Goal: Task Accomplishment & Management: Complete application form

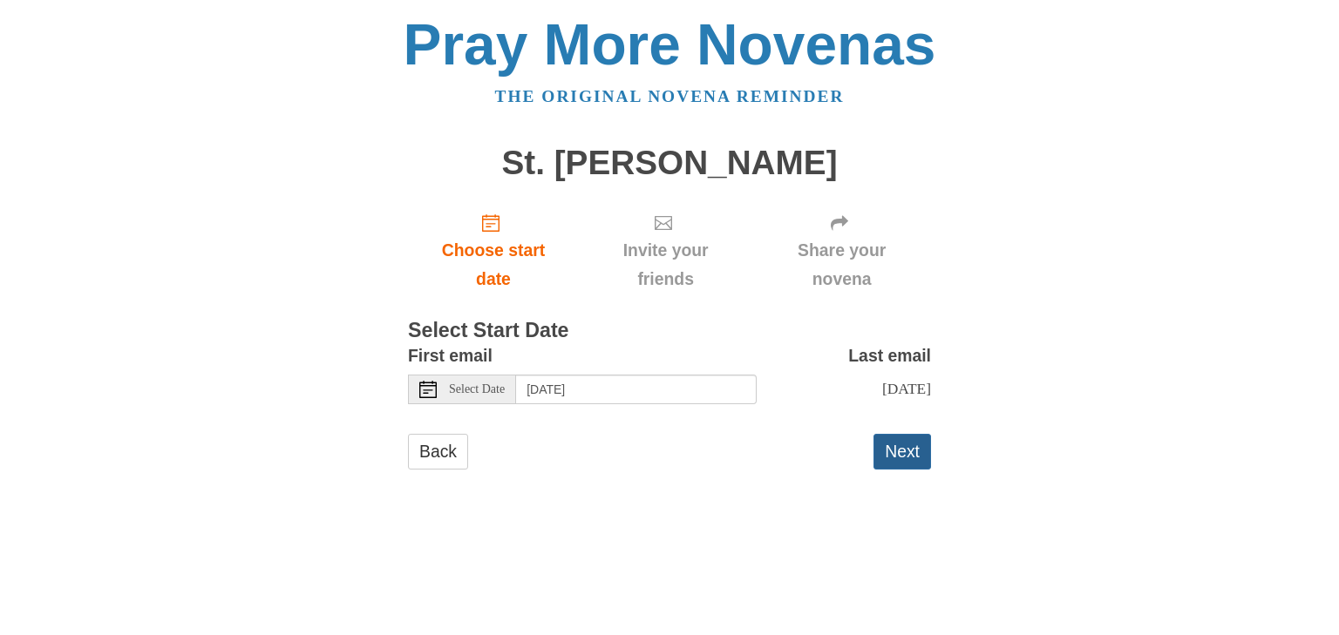
click at [917, 453] on button "Next" at bounding box center [902, 452] width 58 height 36
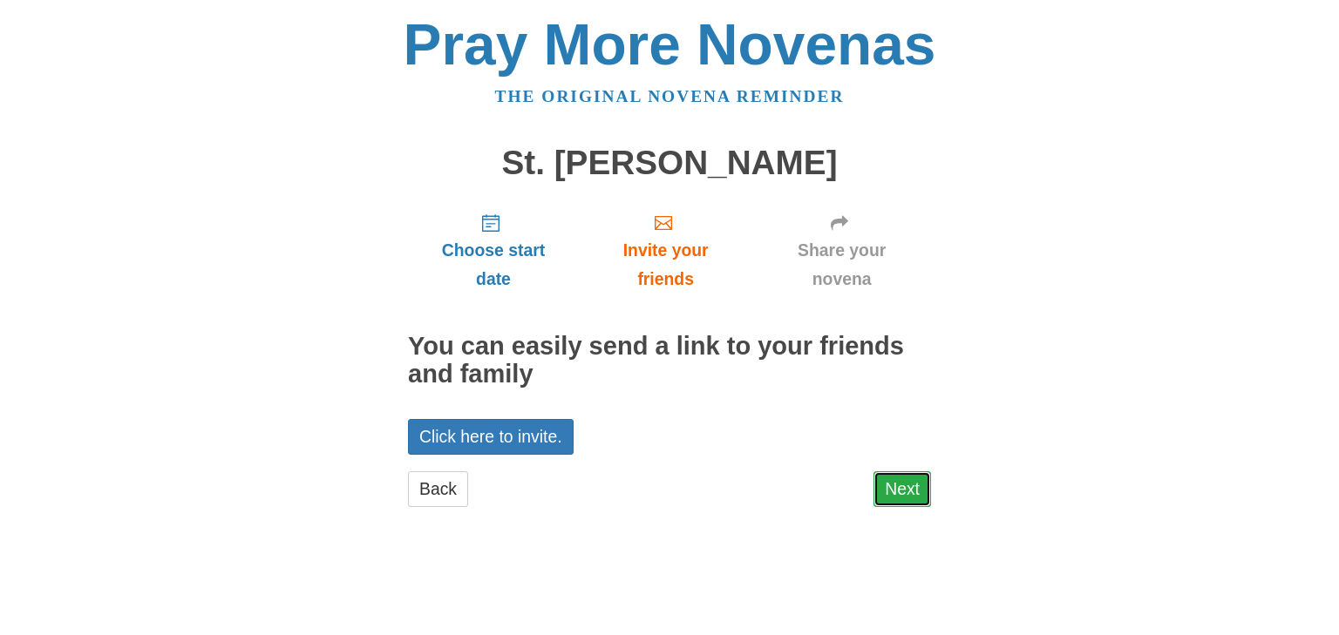
click at [898, 484] on link "Next" at bounding box center [902, 490] width 58 height 36
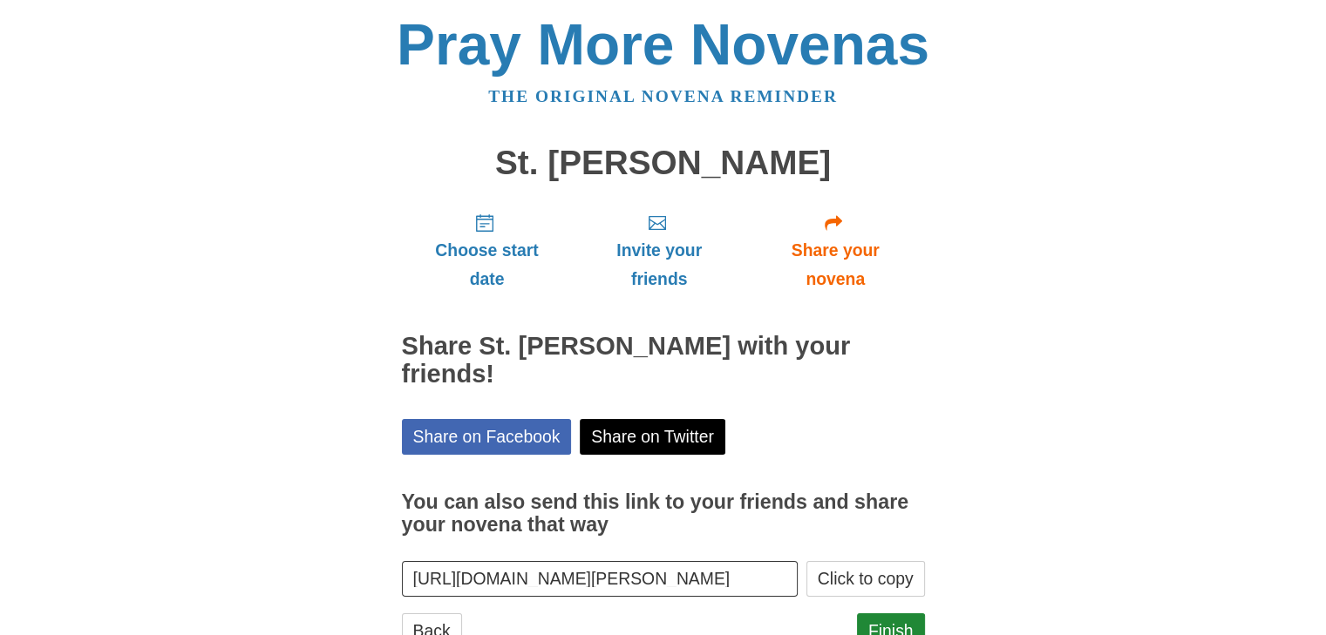
click at [898, 484] on label "You can also send this link to your friends and share your novena that way" at bounding box center [663, 514] width 523 height 85
click at [799, 561] on input "[URL][DOMAIN_NAME][PERSON_NAME]" at bounding box center [600, 579] width 397 height 36
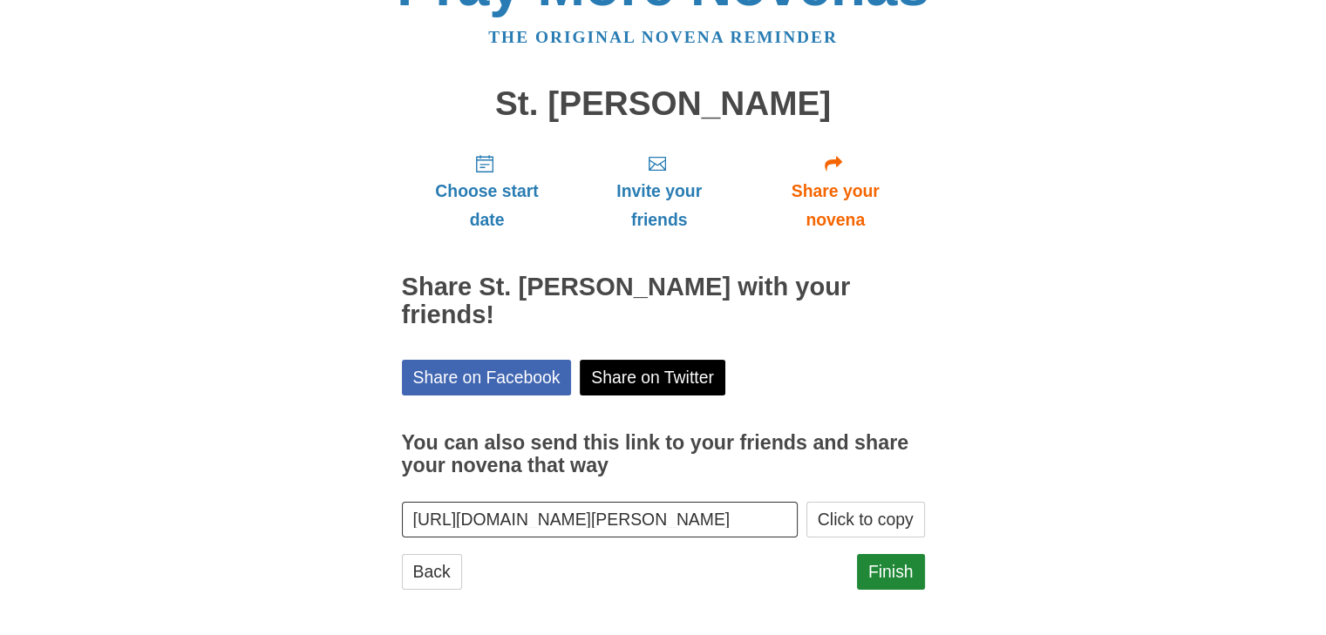
scroll to position [63, 0]
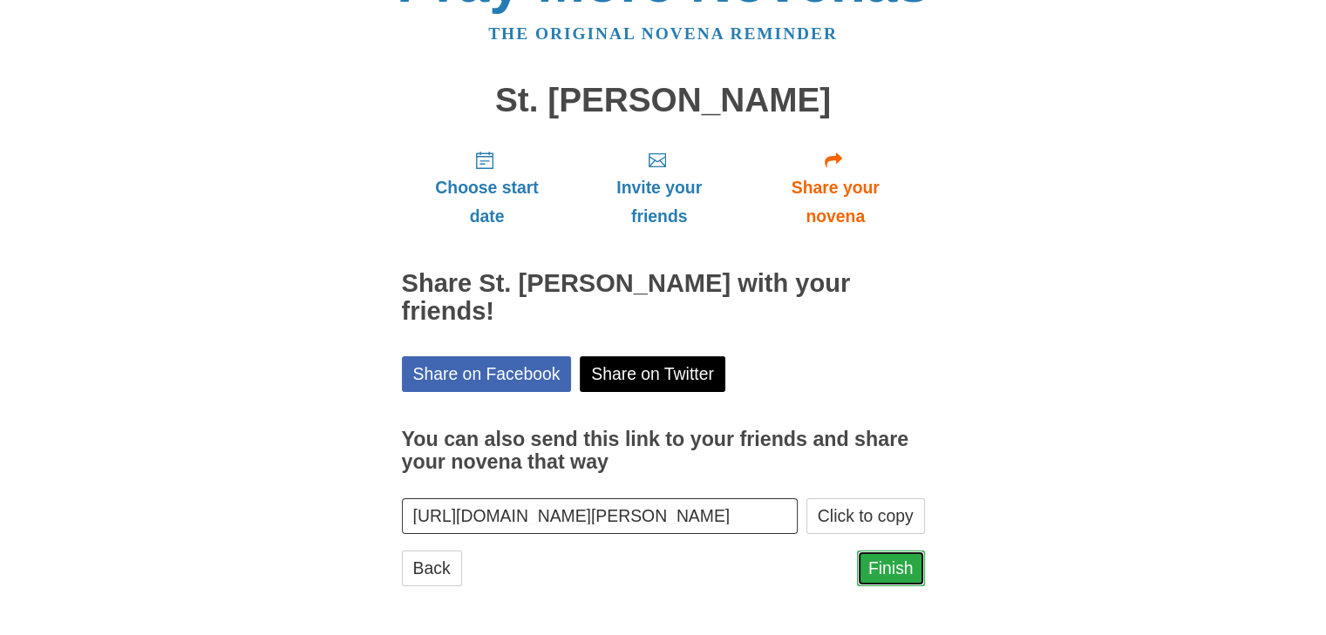
click at [908, 573] on link "Finish" at bounding box center [891, 569] width 68 height 36
